Goal: Contribute content: Add original content to the website for others to see

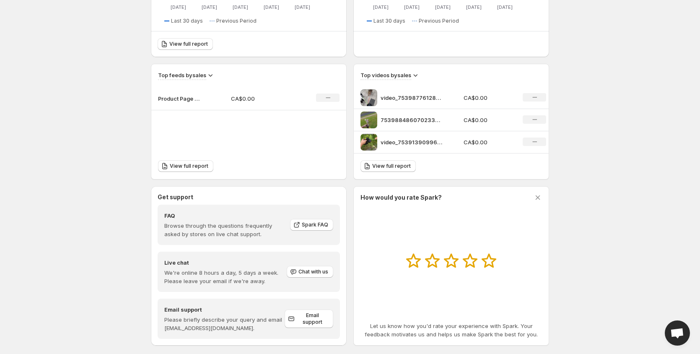
scroll to position [244, 0]
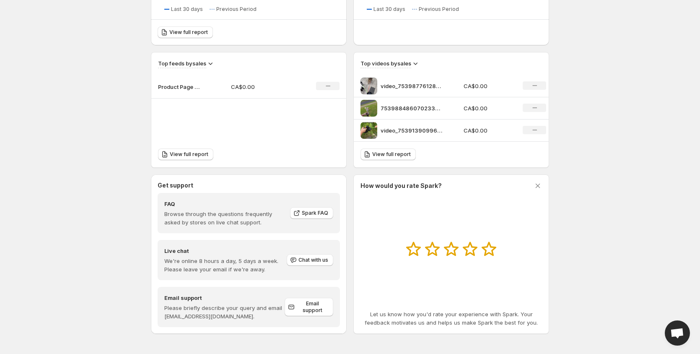
click at [529, 83] on div "No change" at bounding box center [534, 85] width 23 height 8
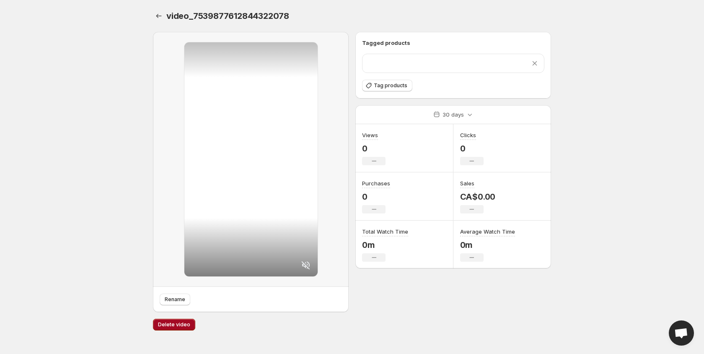
click at [187, 326] on span "Delete video" at bounding box center [174, 324] width 32 height 7
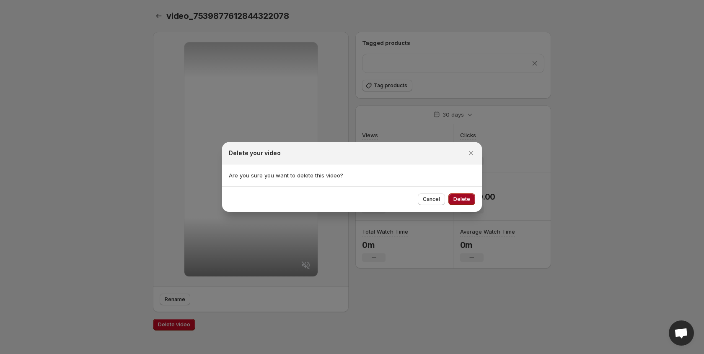
click at [463, 200] on span "Delete" at bounding box center [462, 199] width 17 height 7
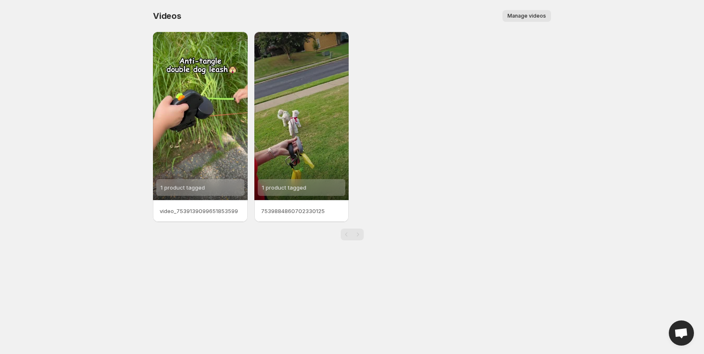
click at [526, 17] on span "Manage videos" at bounding box center [527, 16] width 39 height 7
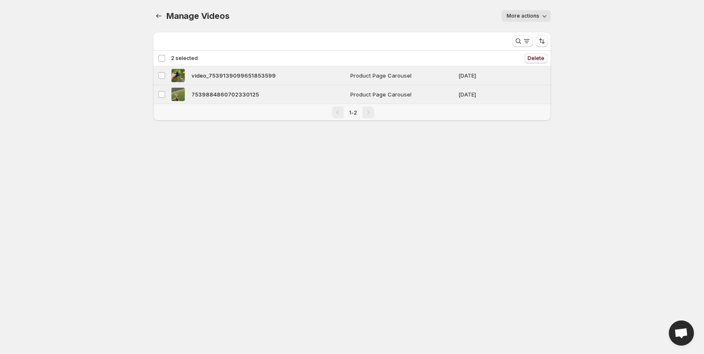
click at [541, 55] on button "Delete" at bounding box center [535, 58] width 23 height 10
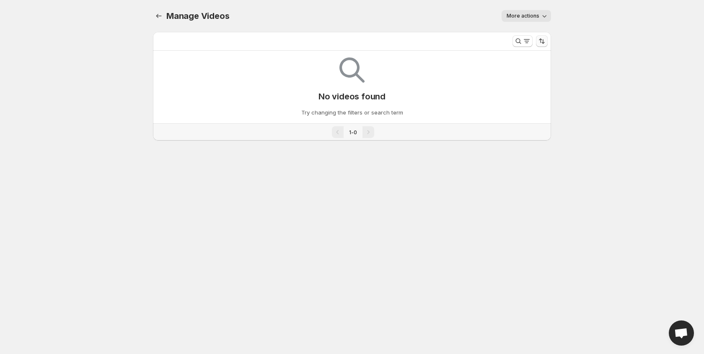
click at [542, 40] on icon "Sort the results" at bounding box center [542, 41] width 8 height 8
click at [441, 70] on div "No videos found Try changing the filters or search term" at bounding box center [352, 84] width 385 height 66
click at [522, 18] on span "More actions" at bounding box center [523, 16] width 33 height 7
drag, startPoint x: 412, startPoint y: 62, endPoint x: 390, endPoint y: 63, distance: 21.8
click at [411, 62] on div "No videos found Try changing the filters or search term" at bounding box center [352, 84] width 385 height 66
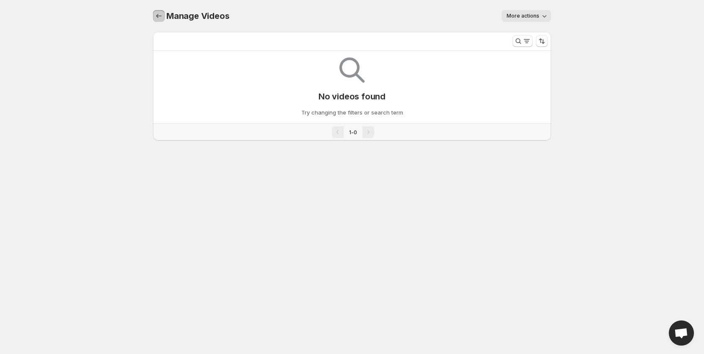
click at [163, 17] on icon "Manage Videos" at bounding box center [159, 16] width 8 height 8
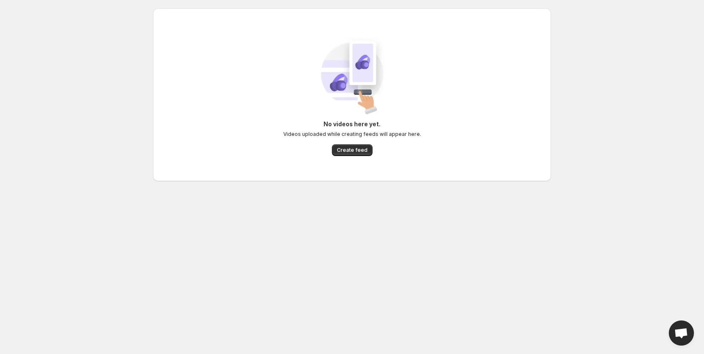
click at [355, 157] on div "No videos here yet. Videos uploaded while creating feeds will appear here. Crea…" at bounding box center [352, 94] width 385 height 139
click at [357, 154] on button "Create feed" at bounding box center [352, 150] width 41 height 12
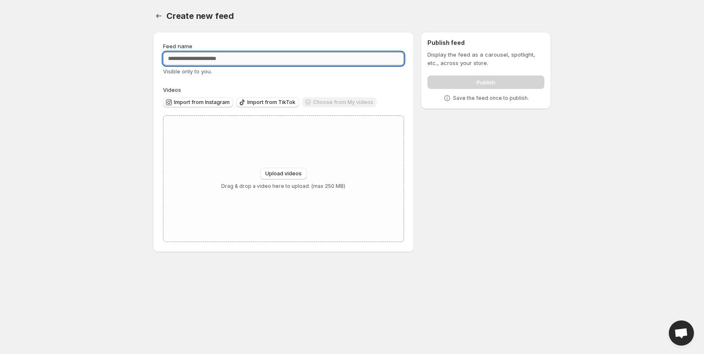
click at [234, 61] on input "Feed name" at bounding box center [283, 58] width 241 height 13
type input "********"
click at [270, 92] on label "Videos" at bounding box center [283, 90] width 241 height 8
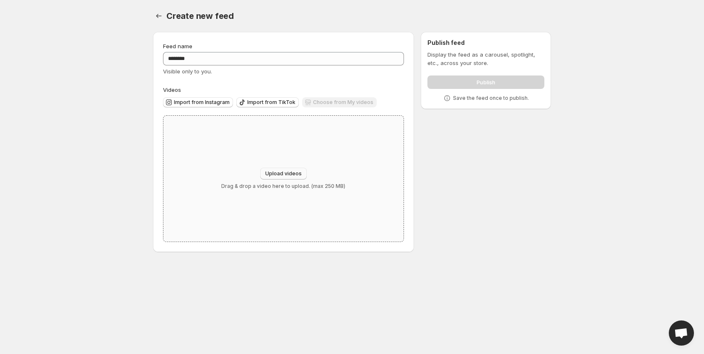
click at [290, 173] on span "Upload videos" at bounding box center [283, 173] width 36 height 7
type input "**********"
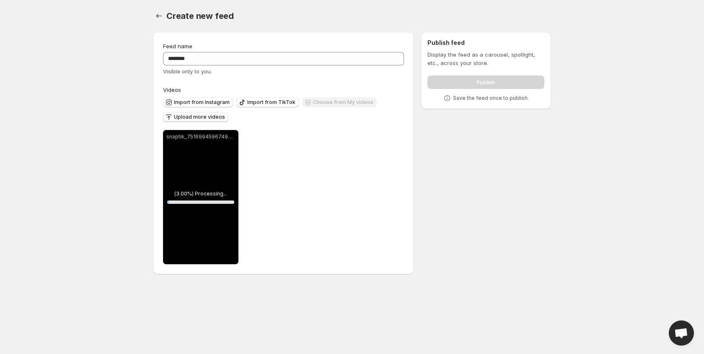
click at [205, 114] on span "Upload more videos" at bounding box center [199, 117] width 51 height 7
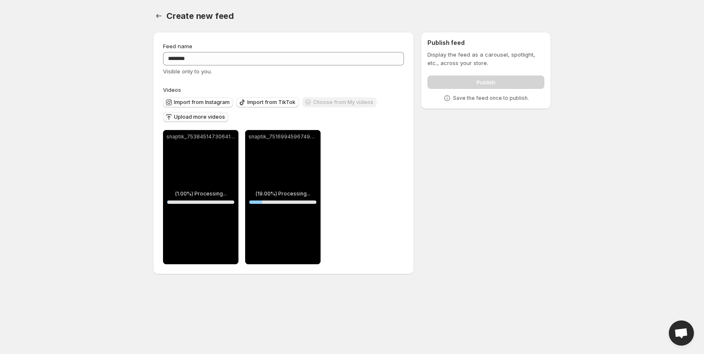
click at [205, 119] on span "Upload more videos" at bounding box center [199, 117] width 51 height 7
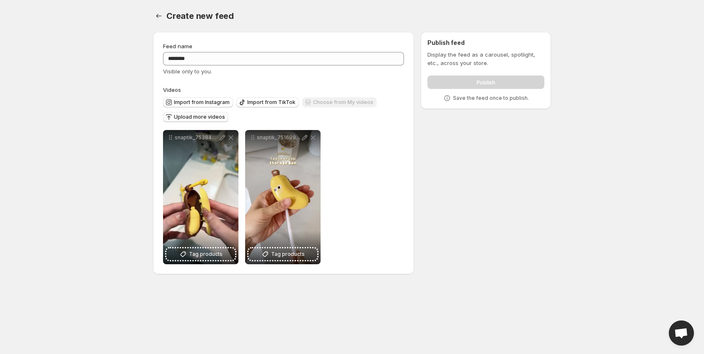
click at [208, 119] on span "Upload more videos" at bounding box center [199, 117] width 51 height 7
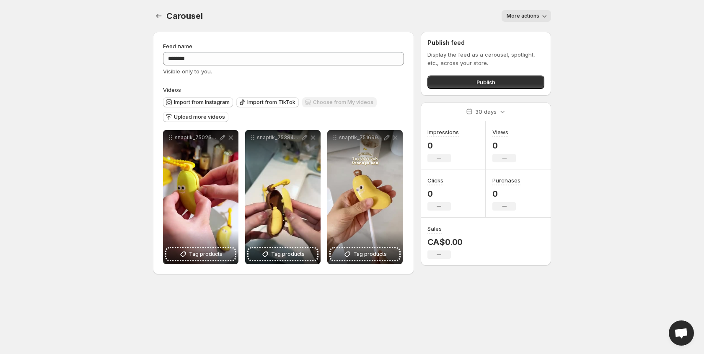
click at [627, 245] on body "**********" at bounding box center [352, 177] width 704 height 354
click at [510, 83] on button "Publish" at bounding box center [486, 81] width 117 height 13
